Goal: Information Seeking & Learning: Check status

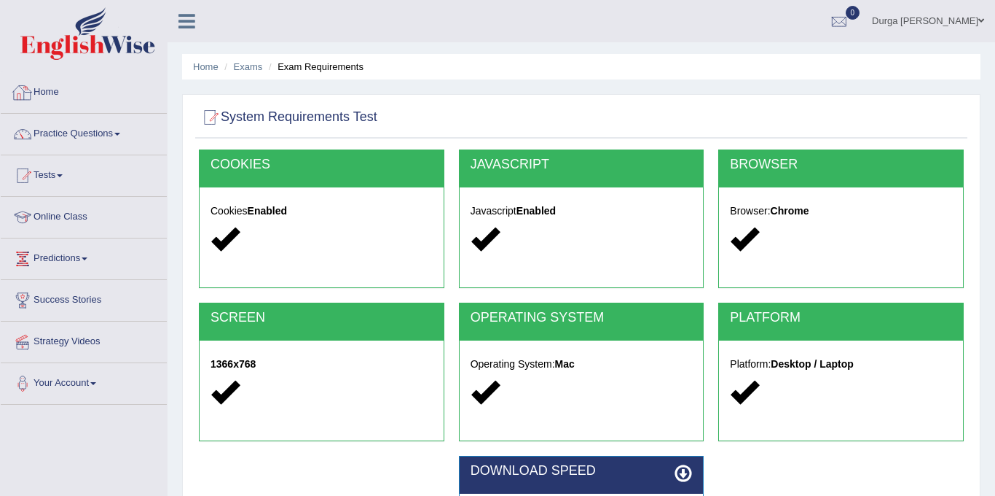
click at [53, 84] on link "Home" at bounding box center [84, 90] width 166 height 36
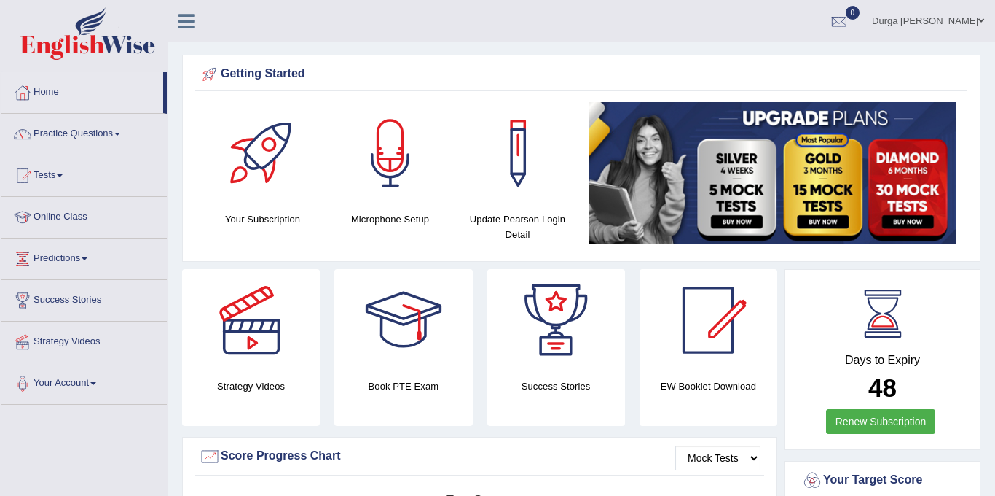
click at [519, 28] on ul "Durga B K Paudel Toggle navigation Username: Durga_BK Access Type: Online Subsc…" at bounding box center [705, 21] width 579 height 42
click at [850, 18] on div at bounding box center [840, 22] width 22 height 22
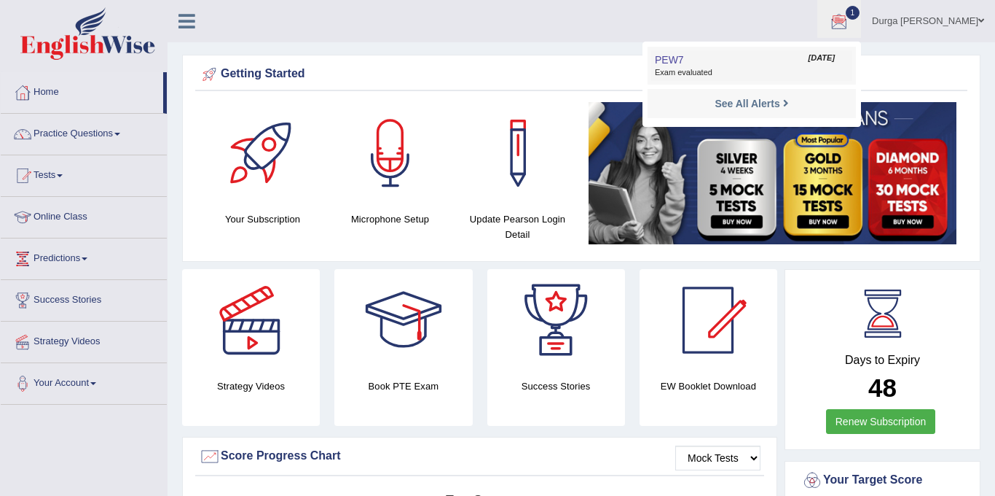
click at [733, 57] on link "PEW7 Sep 2, 2025 Exam evaluated" at bounding box center [752, 65] width 201 height 31
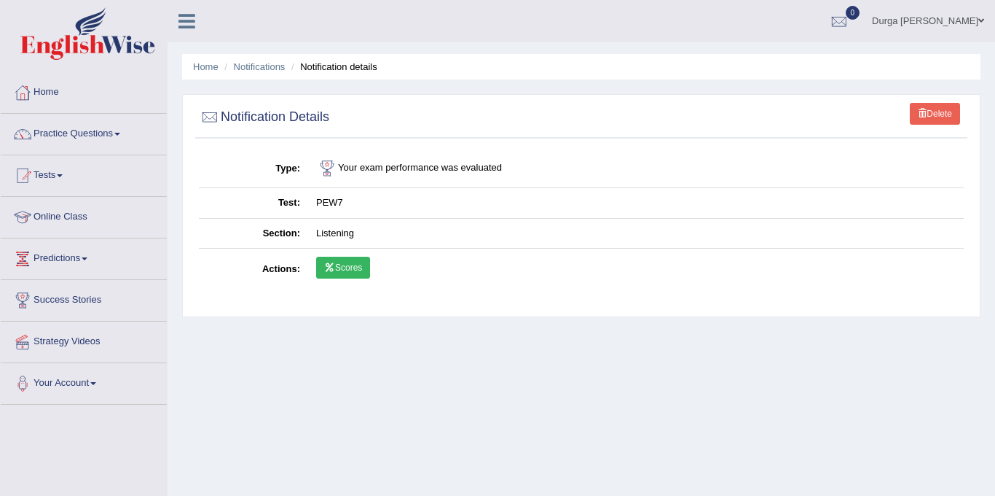
click at [340, 267] on link "Scores" at bounding box center [343, 268] width 54 height 22
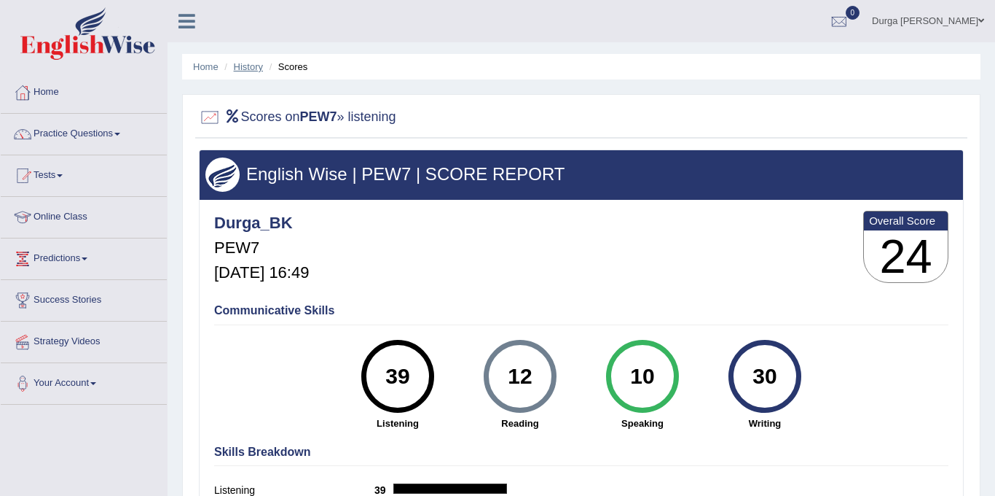
click at [244, 66] on link "History" at bounding box center [248, 66] width 29 height 11
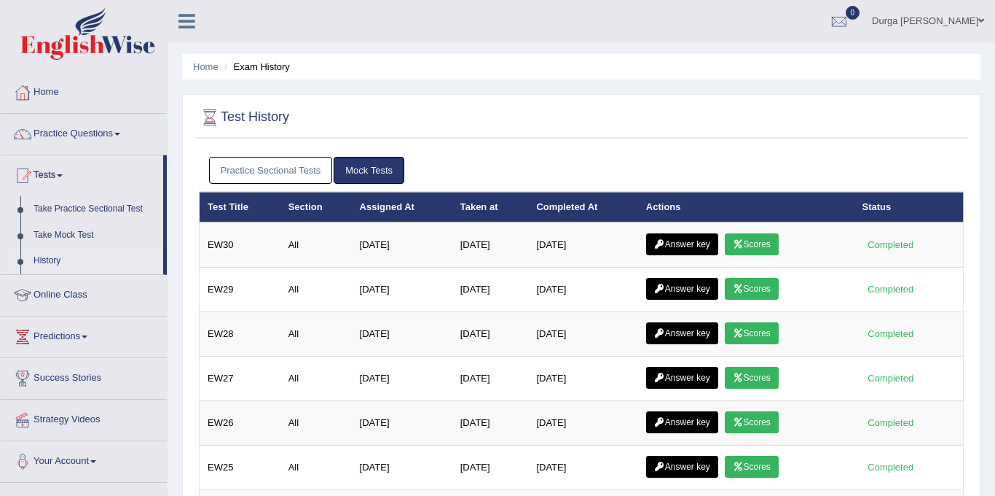
click at [292, 170] on link "Practice Sectional Tests" at bounding box center [271, 170] width 124 height 27
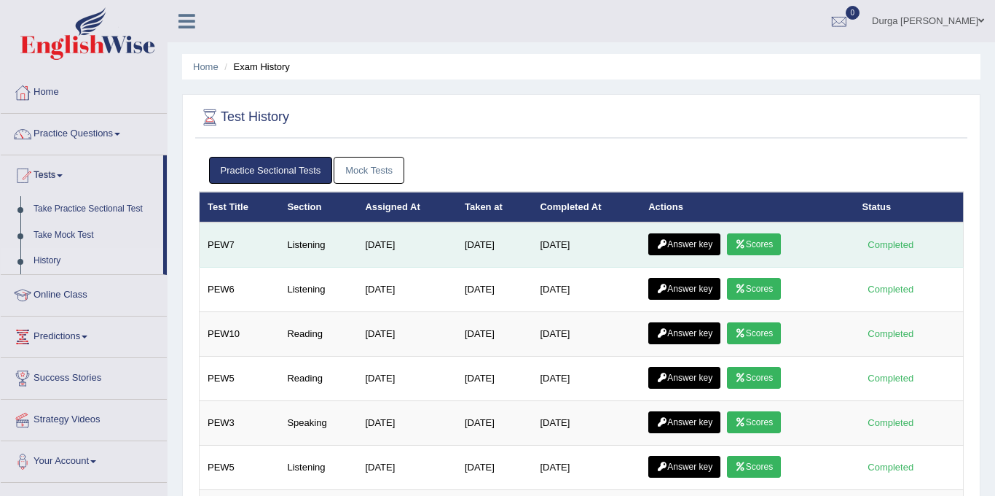
click at [690, 249] on link "Answer key" at bounding box center [685, 244] width 72 height 22
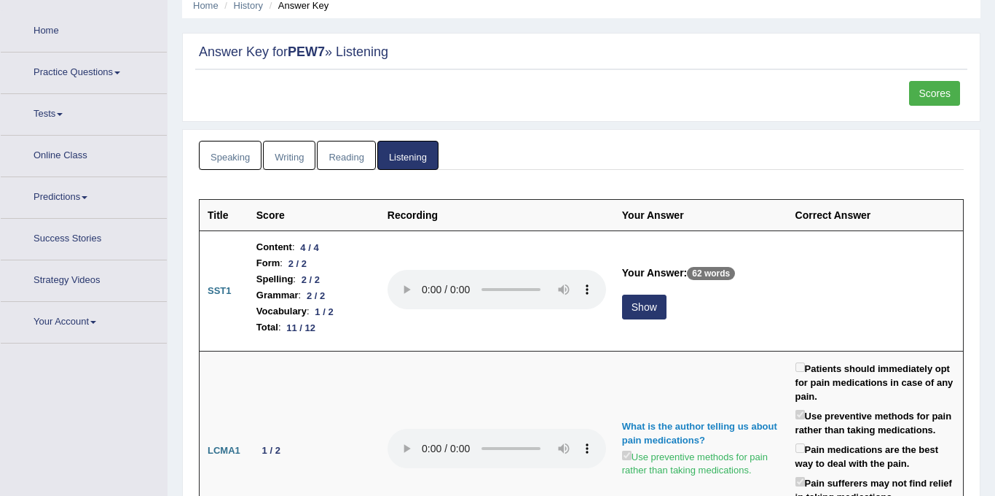
scroll to position [74, 0]
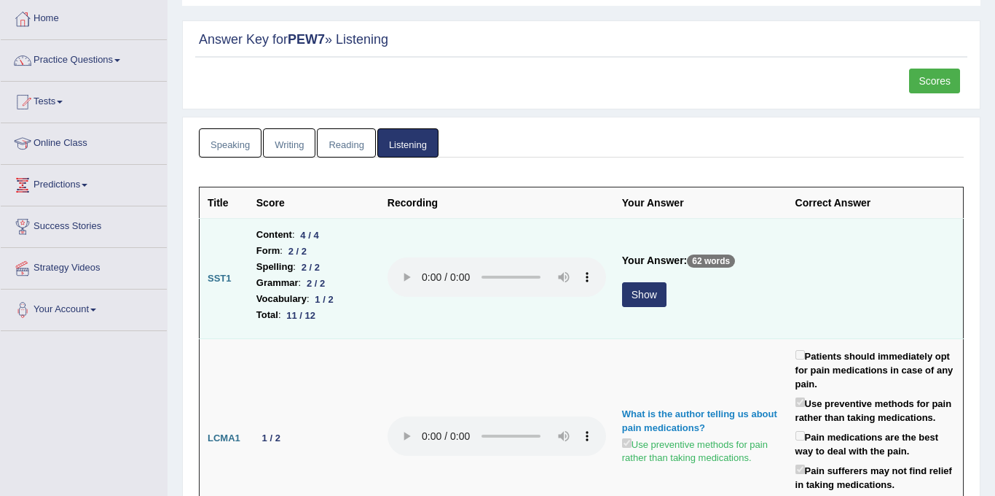
click at [640, 301] on button "Show" at bounding box center [644, 294] width 44 height 25
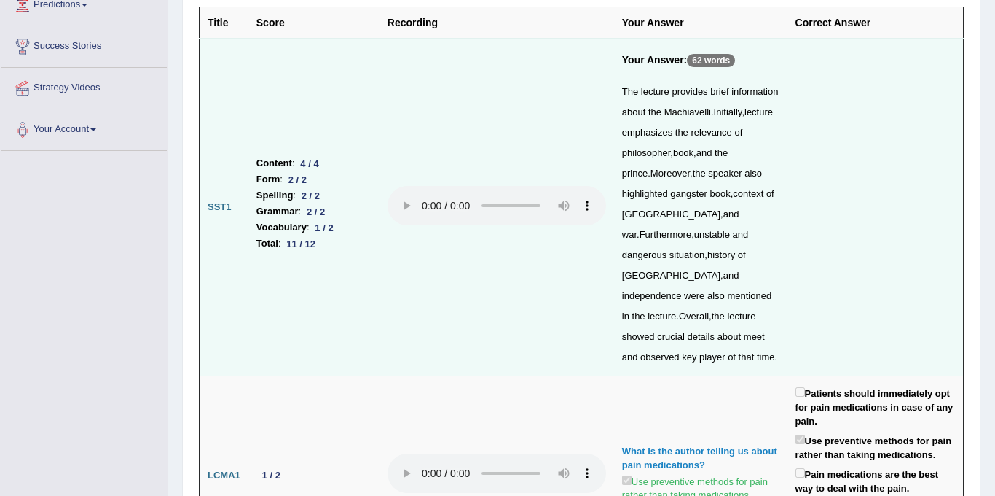
scroll to position [0, 0]
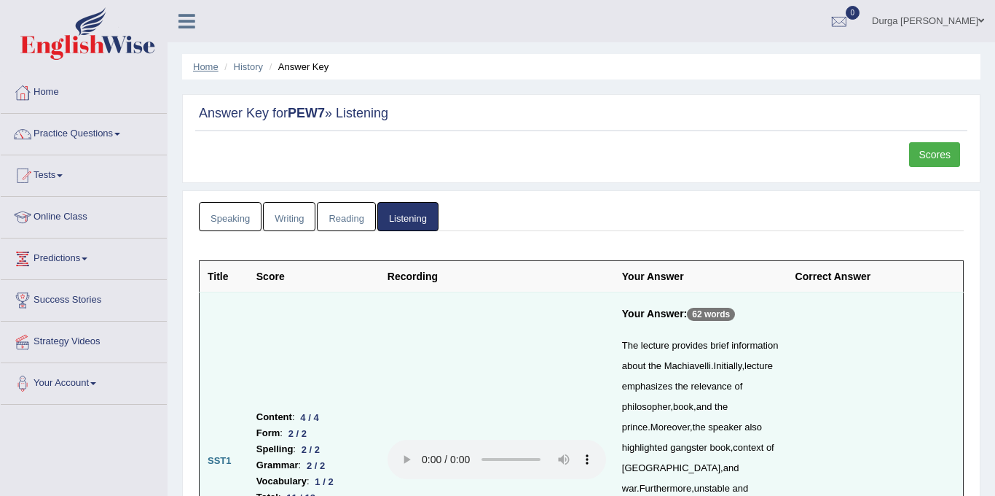
click at [210, 65] on link "Home" at bounding box center [206, 66] width 26 height 11
